Goal: Information Seeking & Learning: Get advice/opinions

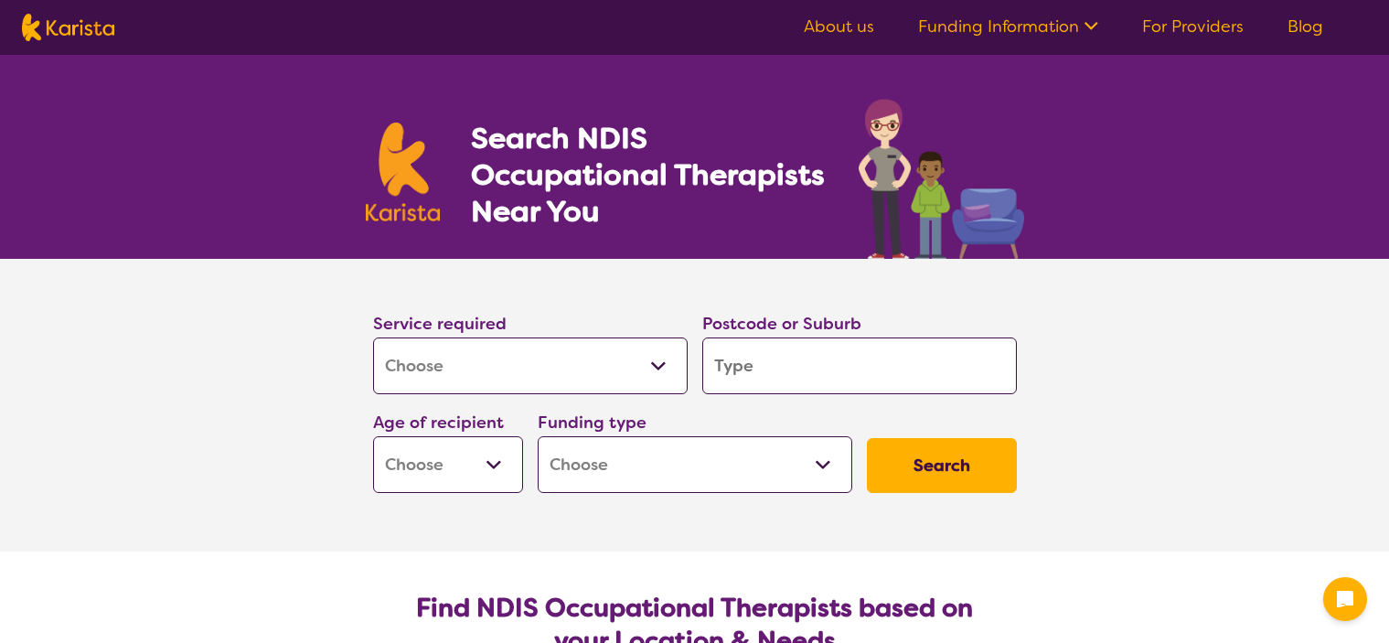
select select "[MEDICAL_DATA]"
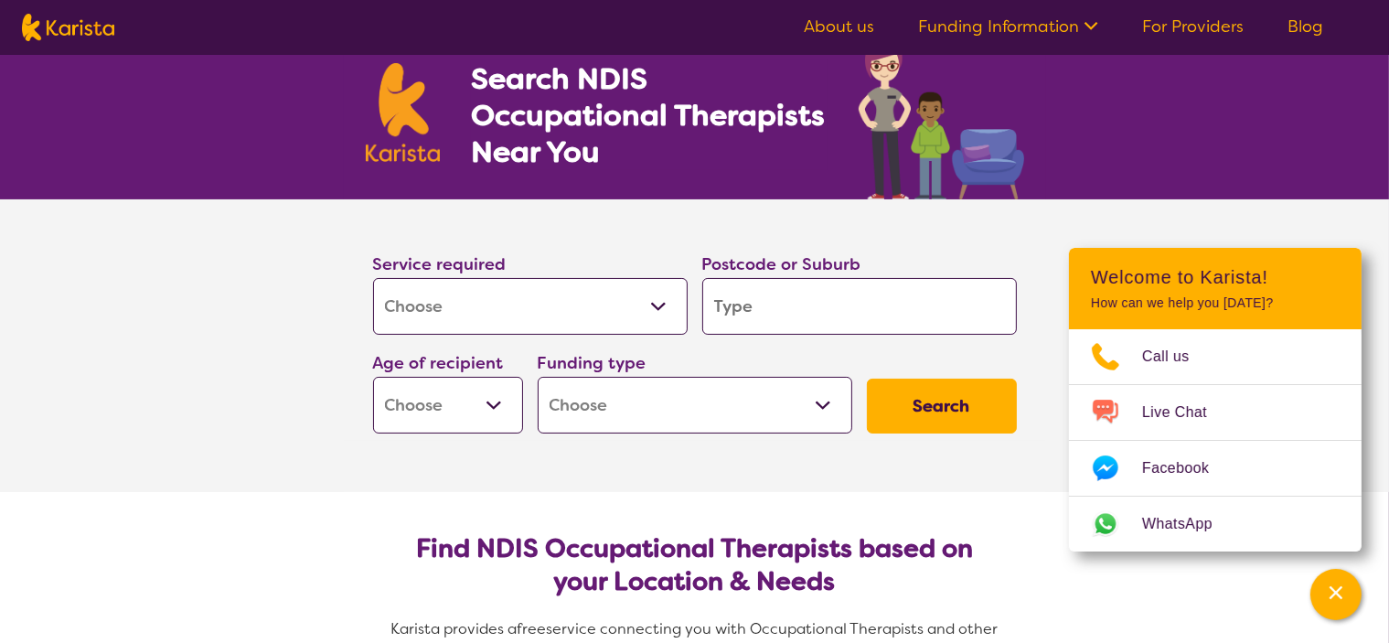
scroll to position [91, 0]
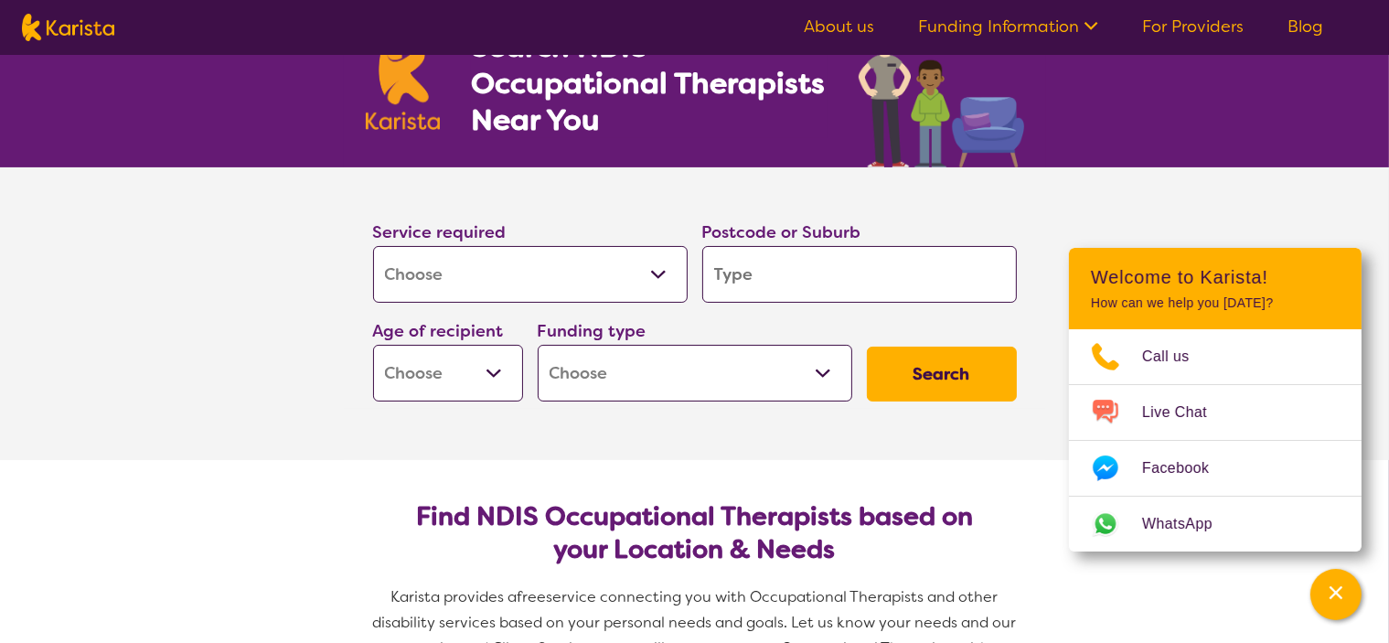
click at [824, 273] on input "search" at bounding box center [859, 274] width 314 height 57
type input "4"
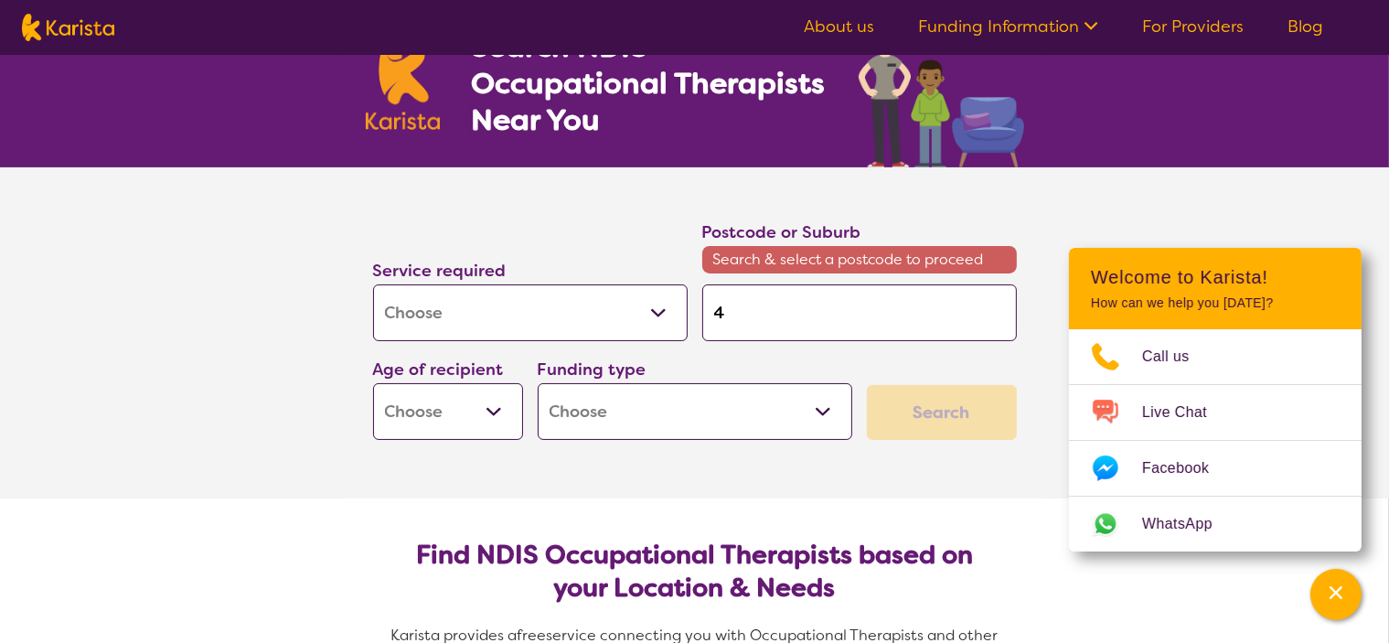
type input "40"
type input "400"
type input "4005"
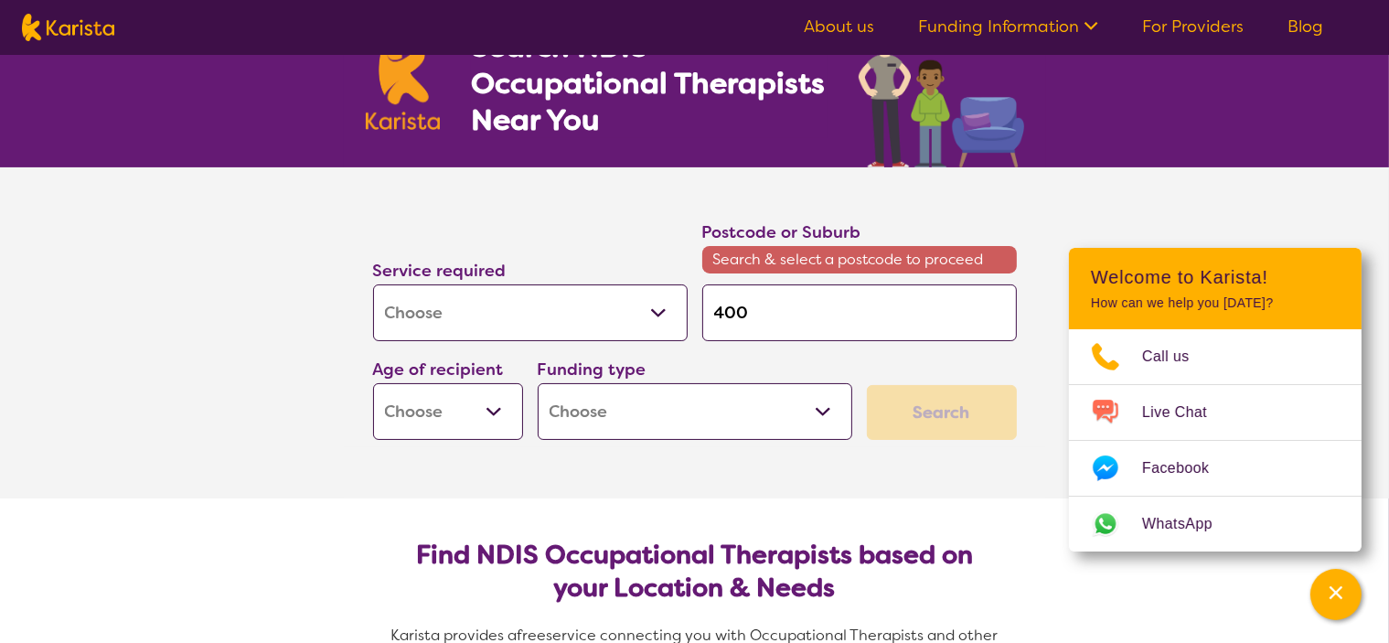
type input "4005"
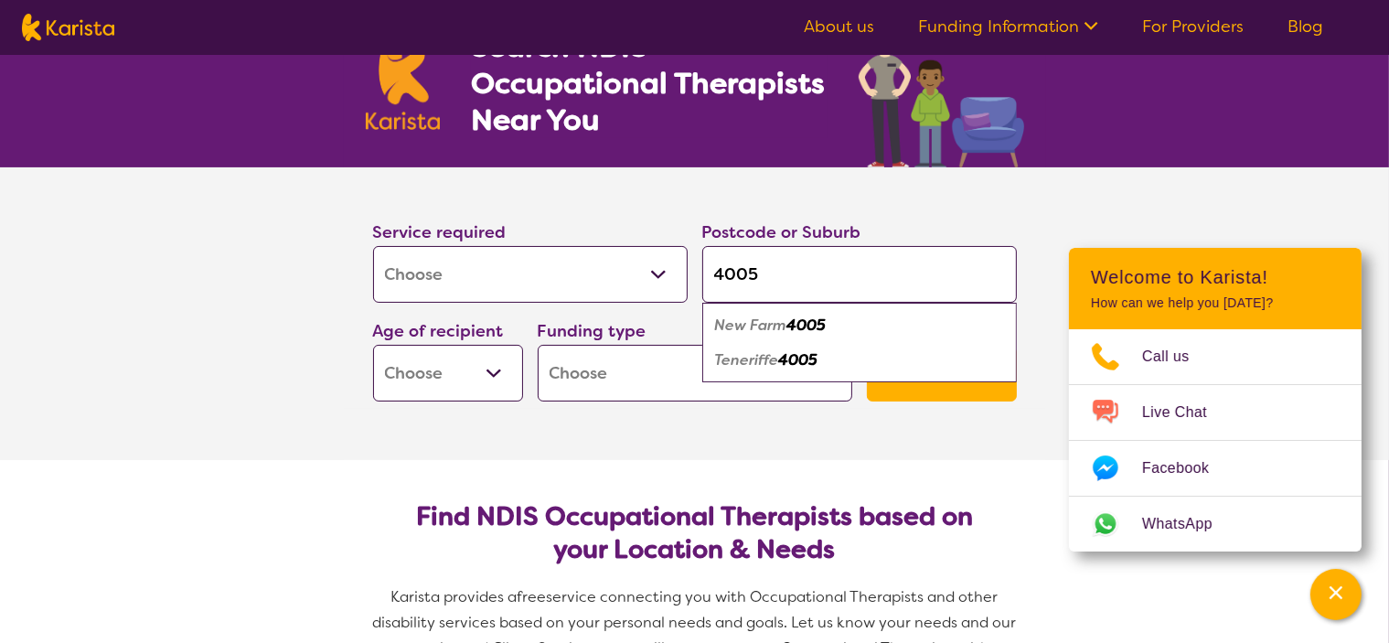
type input "4005"
click at [757, 325] on em "New Farm" at bounding box center [751, 324] width 72 height 19
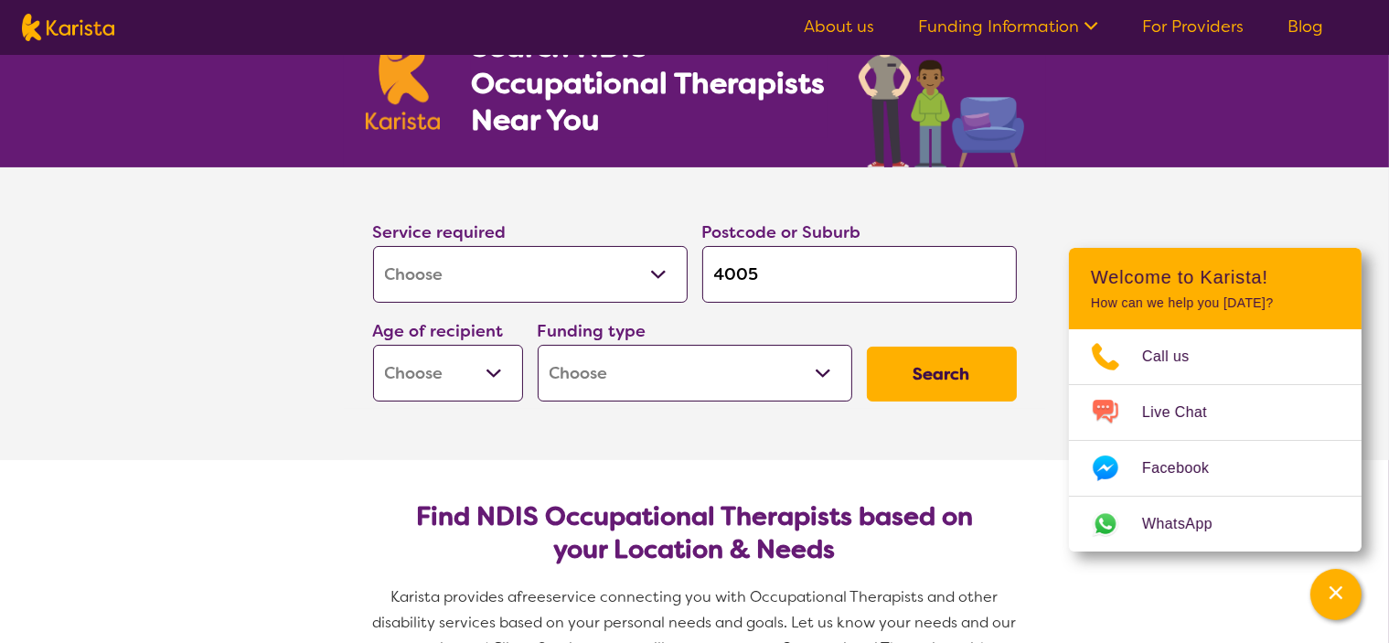
click at [837, 249] on input "4005" at bounding box center [859, 274] width 314 height 57
click at [840, 280] on input "4005" at bounding box center [859, 274] width 314 height 57
click at [467, 372] on select "Early Childhood - 0 to 9 Child - 10 to 11 Adolescent - 12 to 17 Adult - 18 to 6…" at bounding box center [448, 373] width 150 height 57
select select "AD"
click at [373, 345] on select "Early Childhood - 0 to 9 Child - 10 to 11 Adolescent - 12 to 17 Adult - 18 to 6…" at bounding box center [448, 373] width 150 height 57
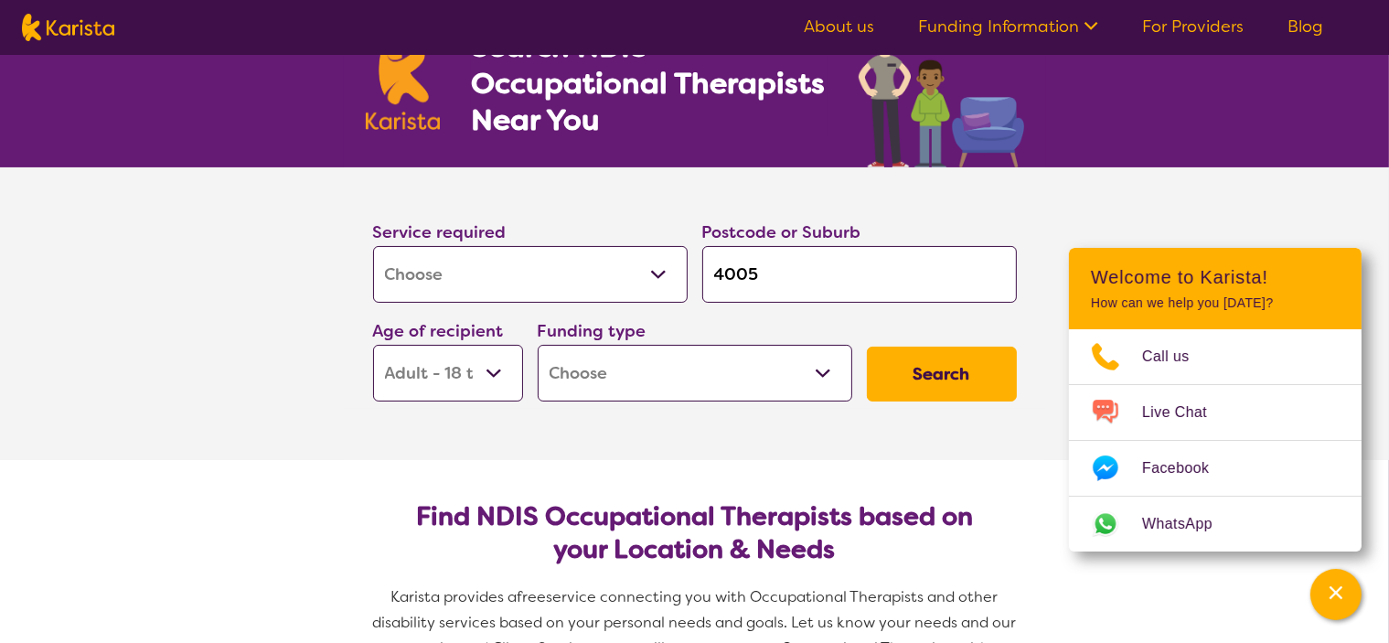
select select "AD"
click at [915, 378] on button "Search" at bounding box center [942, 373] width 150 height 55
click at [592, 370] on select "Home Care Package (HCP) National Disability Insurance Scheme (NDIS) I don't know" at bounding box center [695, 373] width 314 height 57
select select "NDIS"
click at [538, 345] on select "Home Care Package (HCP) National Disability Insurance Scheme (NDIS) I don't know" at bounding box center [695, 373] width 314 height 57
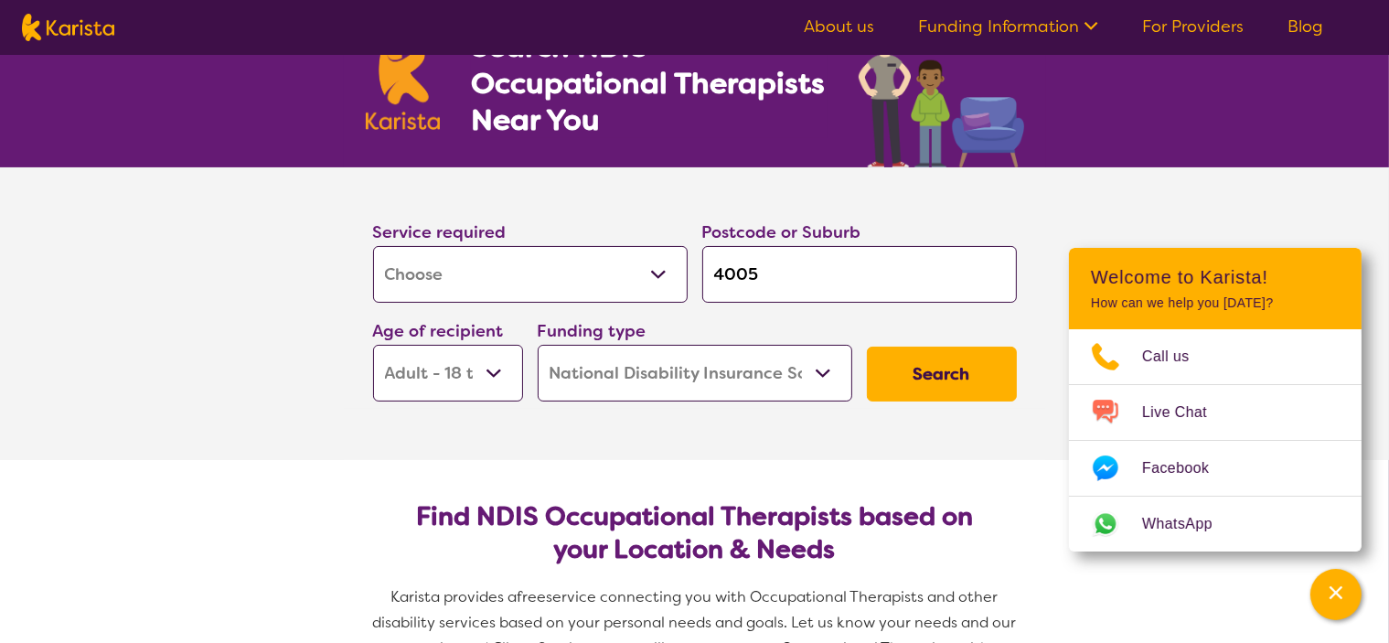
select select "NDIS"
click at [968, 380] on button "Search" at bounding box center [942, 373] width 150 height 55
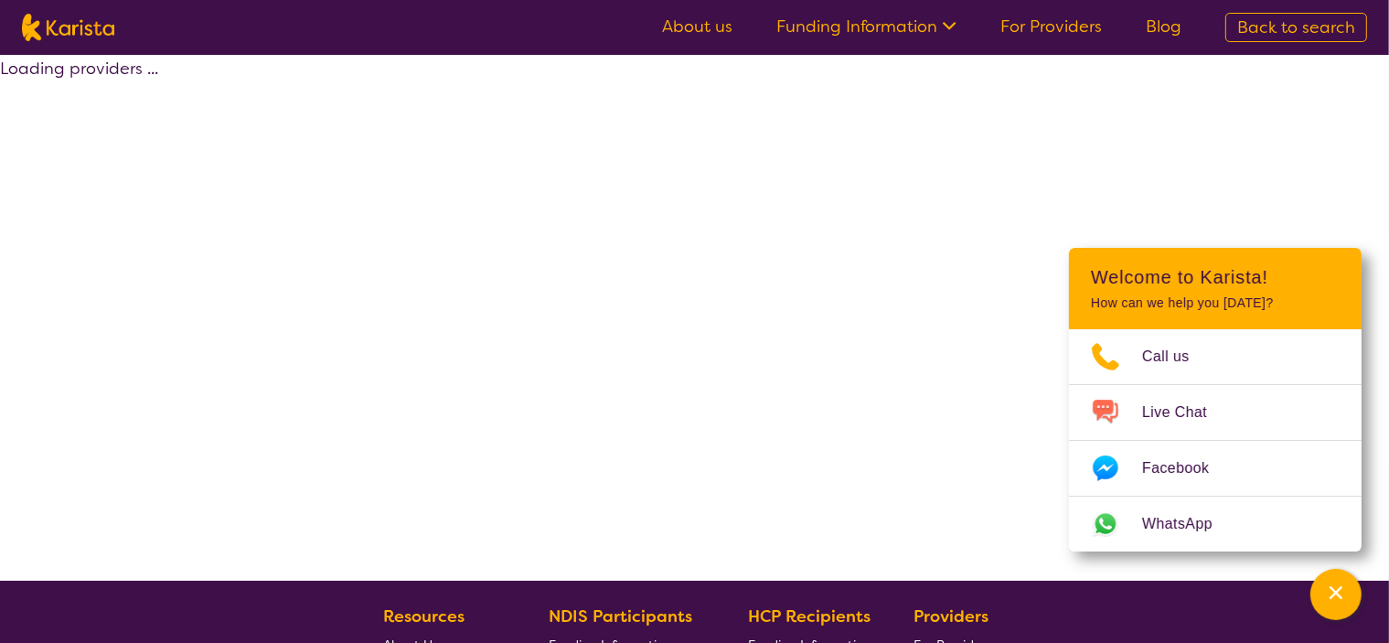
select select "by_score"
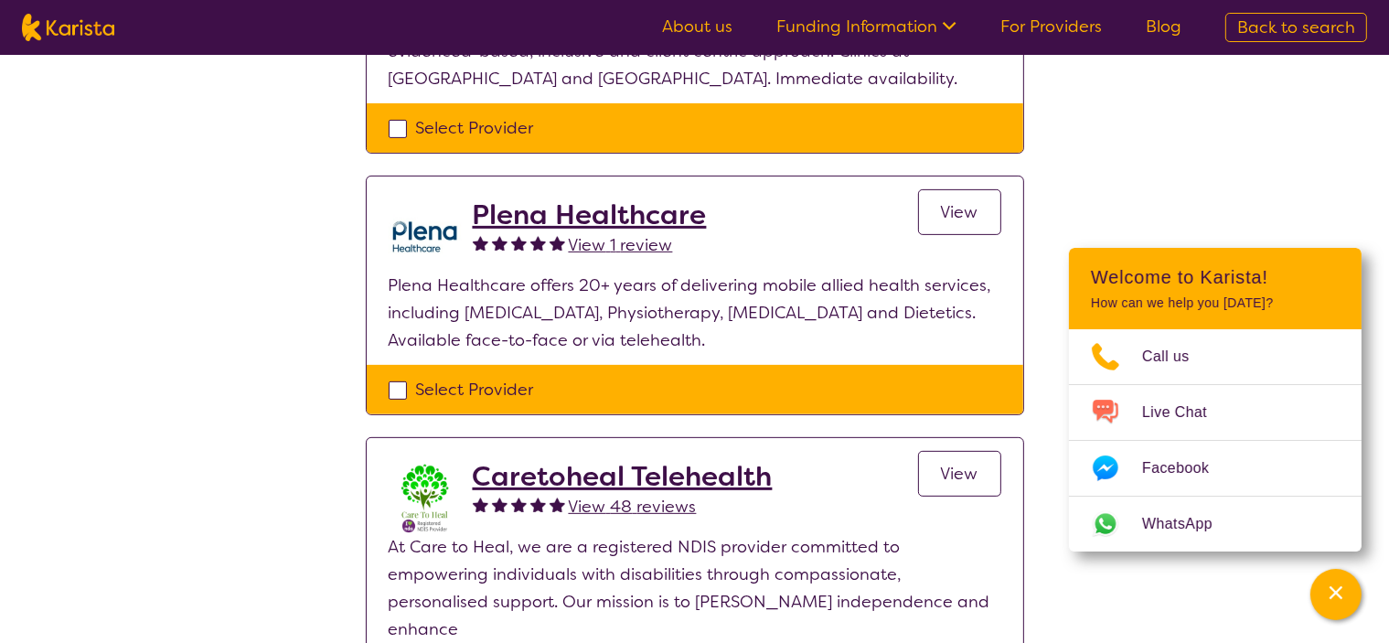
scroll to position [731, 0]
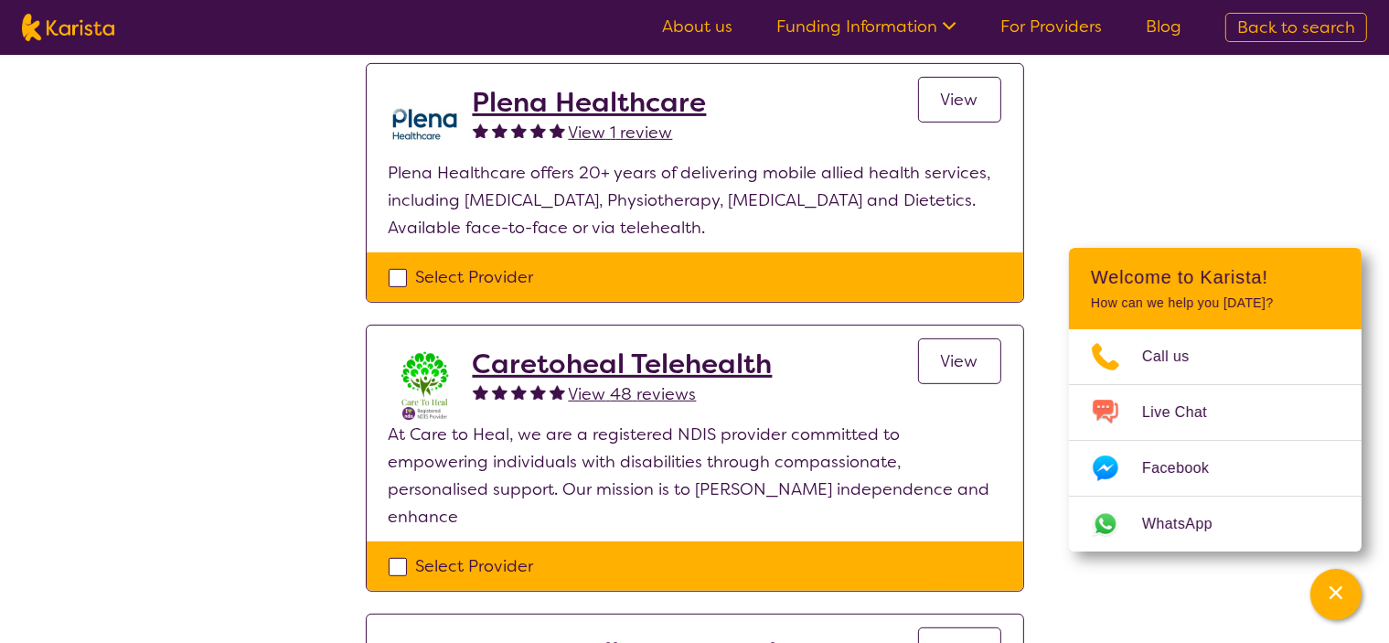
click at [50, 254] on div "Select one or more providers and click the 'NEXT' button to proceed 1 - 5 of 5 …" at bounding box center [694, 118] width 1389 height 1588
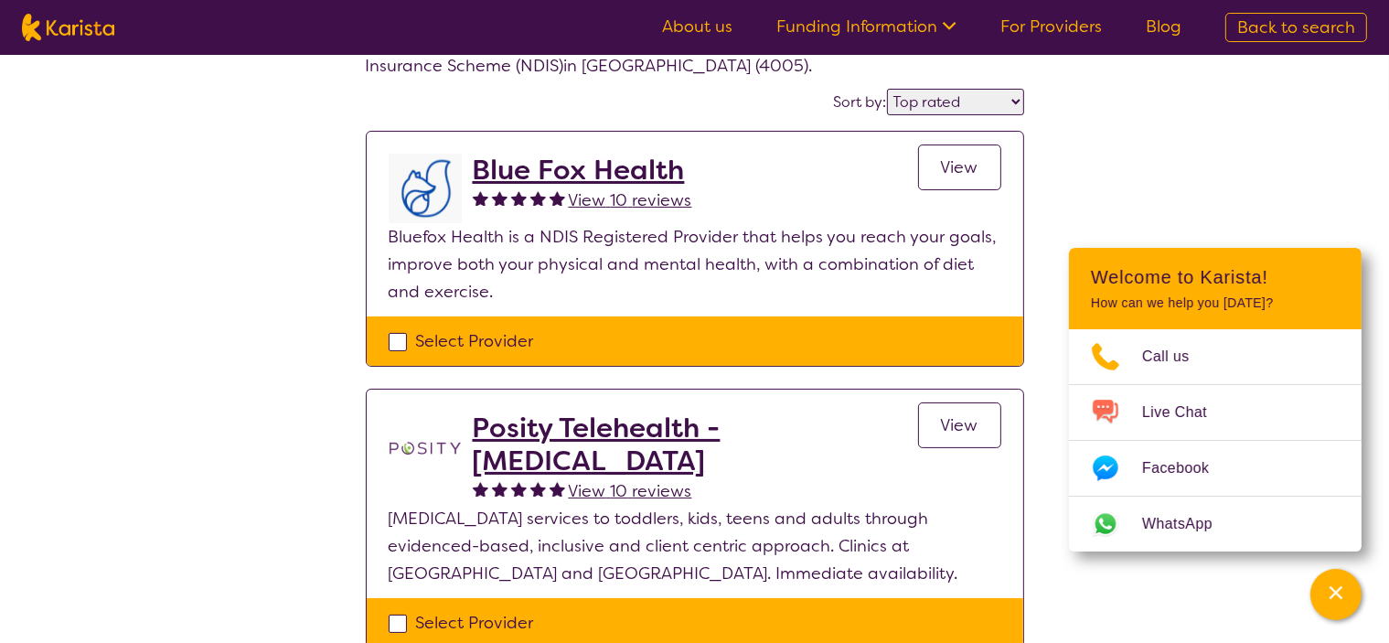
scroll to position [183, 0]
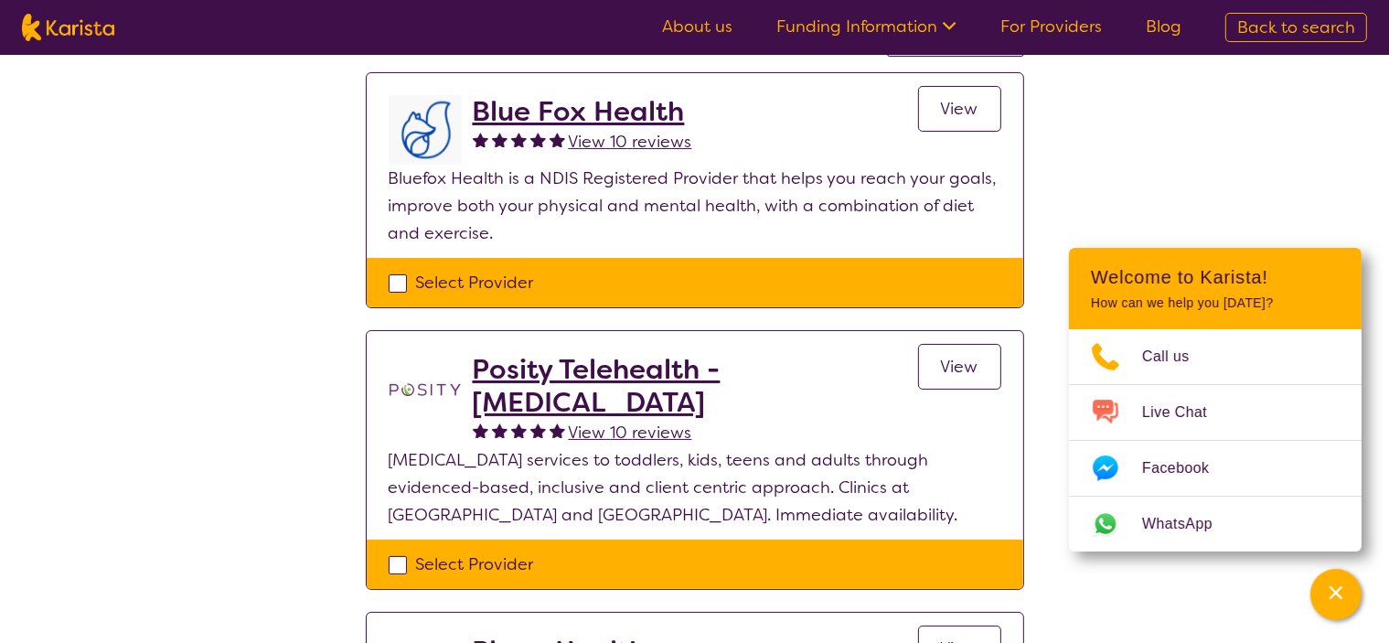
click at [684, 371] on h2 "Posity Telehealth - [MEDICAL_DATA]" at bounding box center [695, 386] width 445 height 66
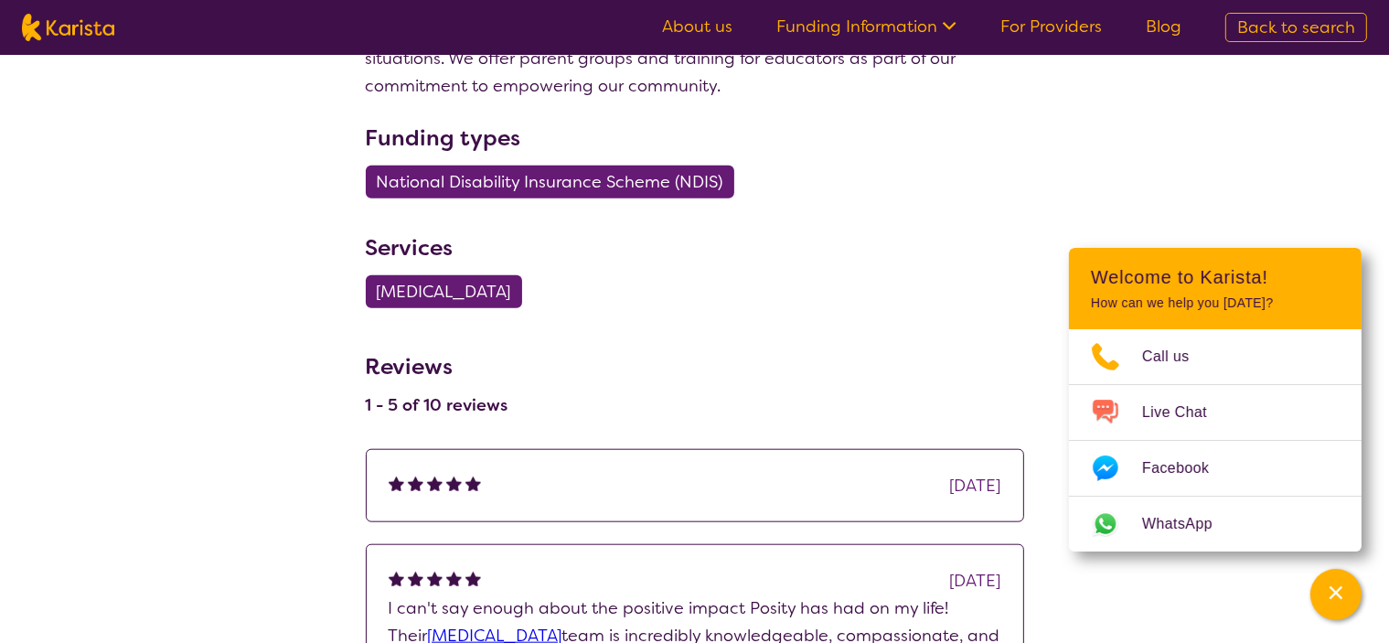
scroll to position [1737, 0]
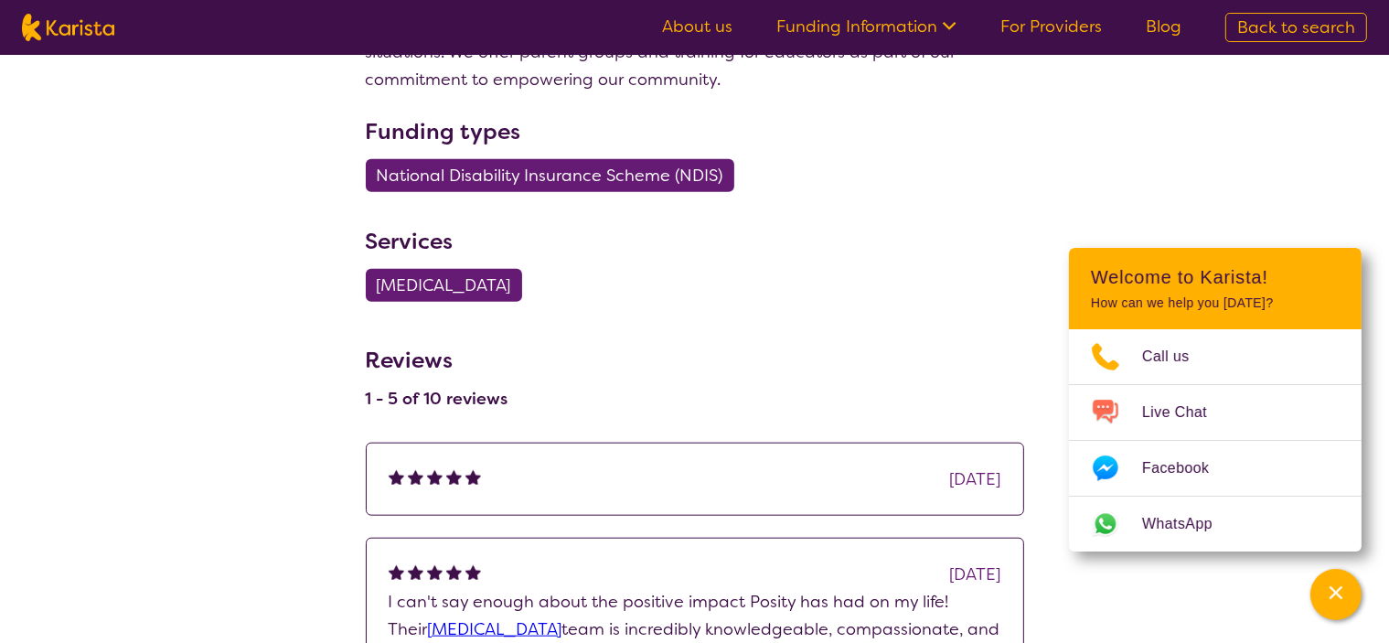
select select "by_score"
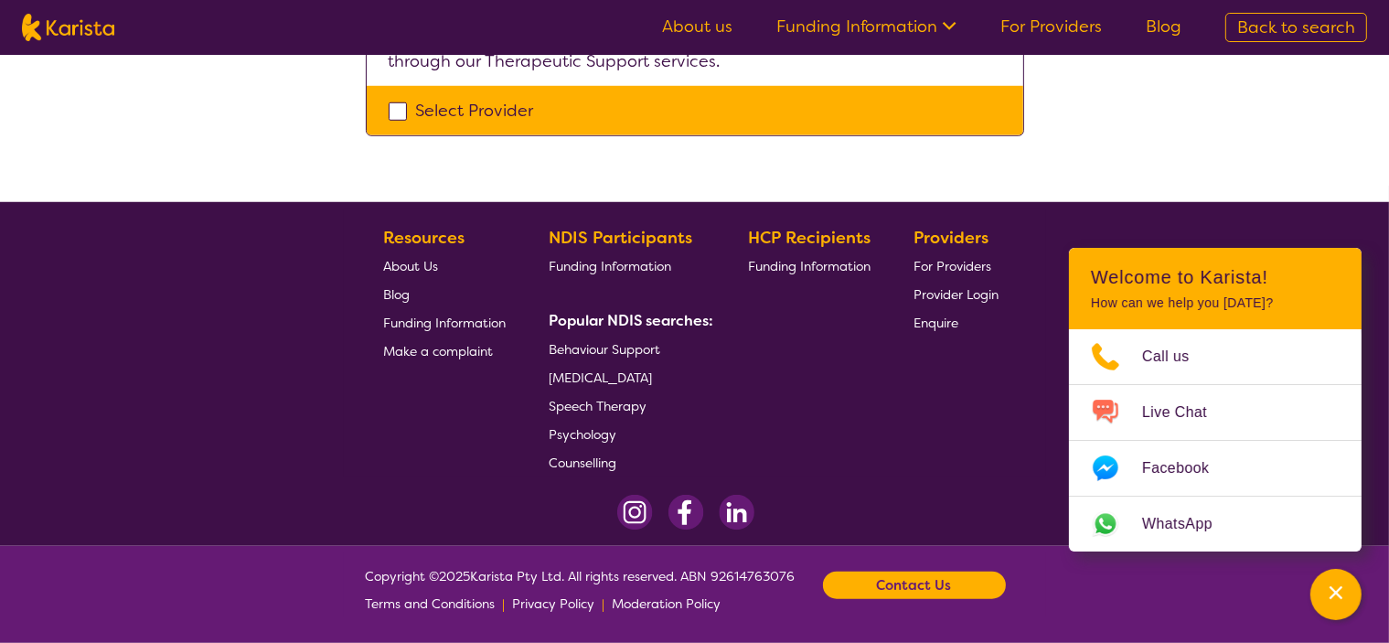
scroll to position [183, 0]
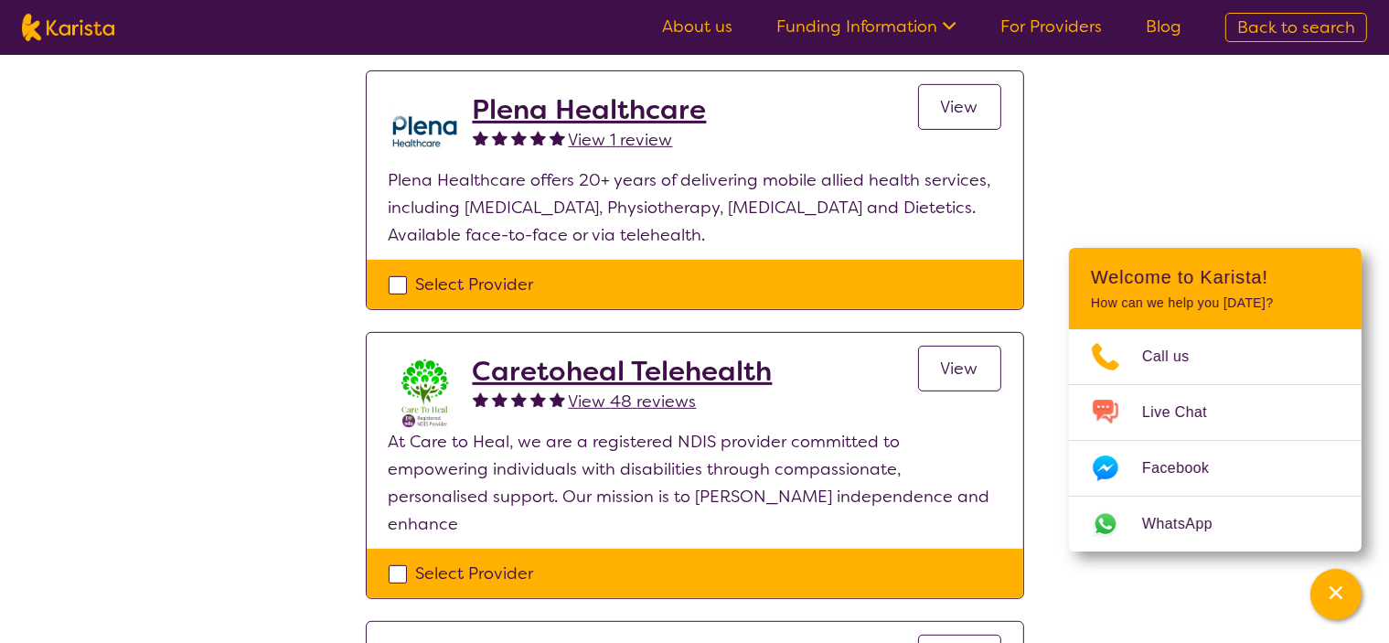
scroll to position [823, 0]
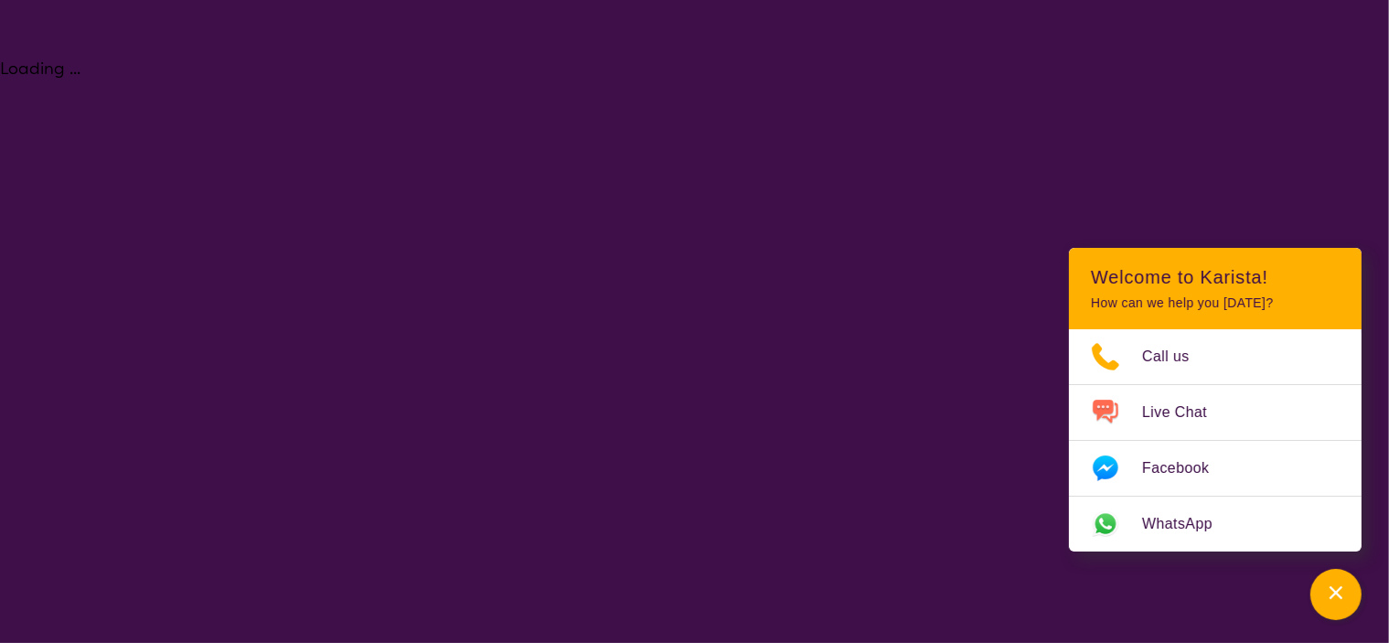
select select "[MEDICAL_DATA]"
select select "AD"
select select "NDIS"
select select "[MEDICAL_DATA]"
select select "AD"
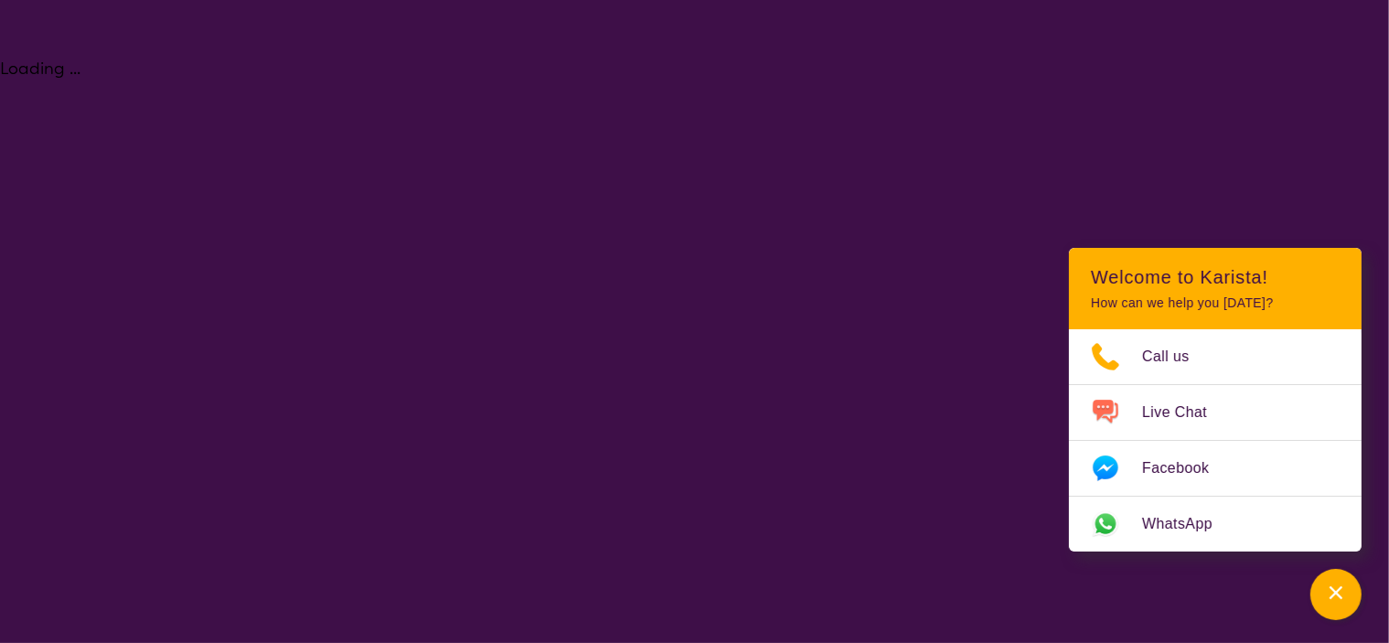
select select "NDIS"
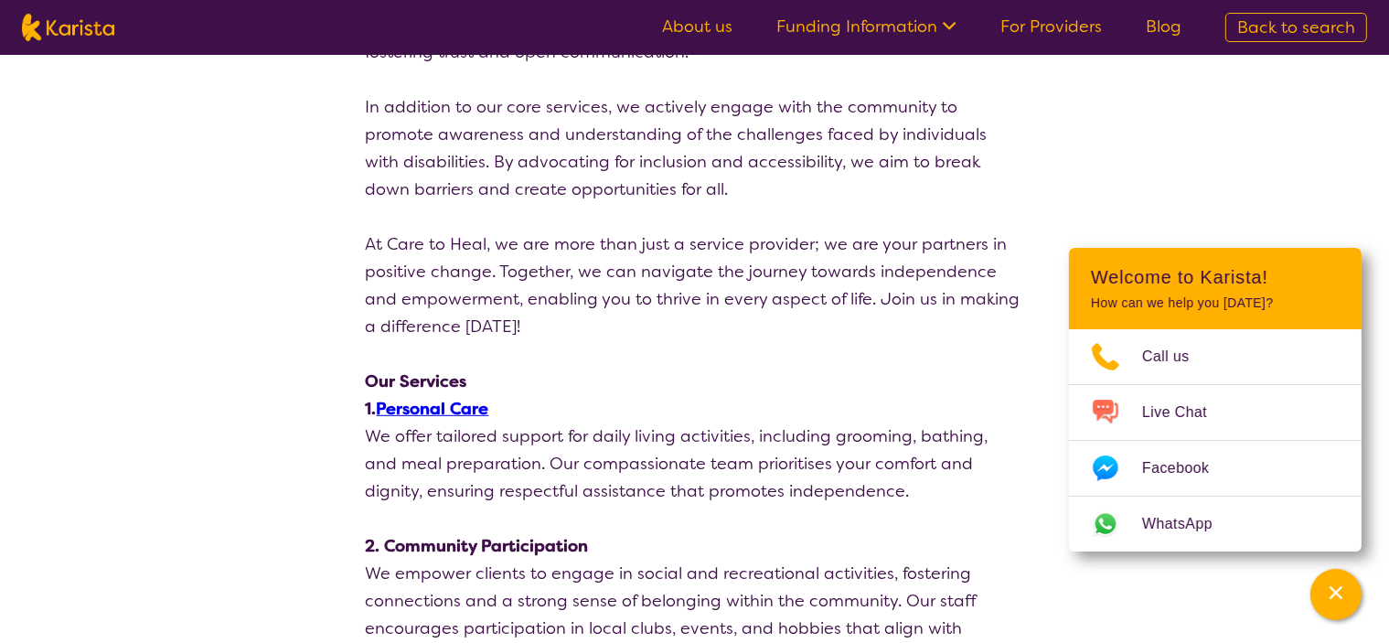
scroll to position [274, 0]
